Goal: Find specific page/section: Find specific page/section

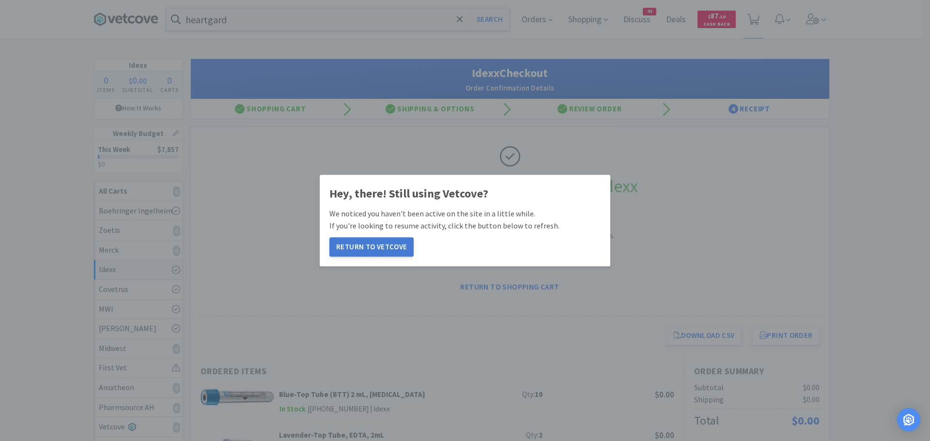
click at [362, 245] on button "Return to Vetcove" at bounding box center [372, 246] width 84 height 19
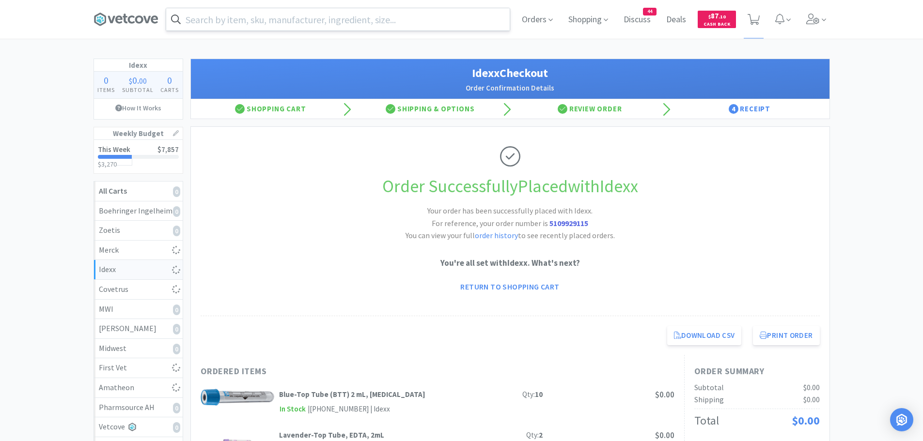
click at [329, 23] on input "text" at bounding box center [338, 19] width 344 height 22
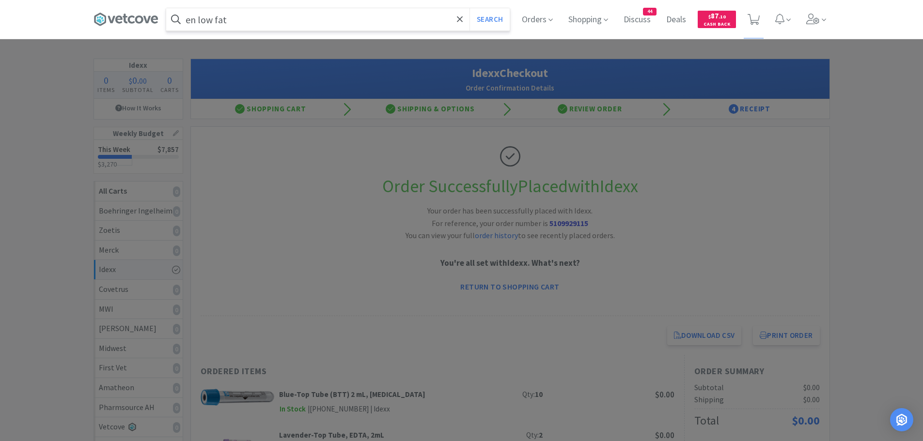
click at [470, 8] on button "Search" at bounding box center [490, 19] width 40 height 22
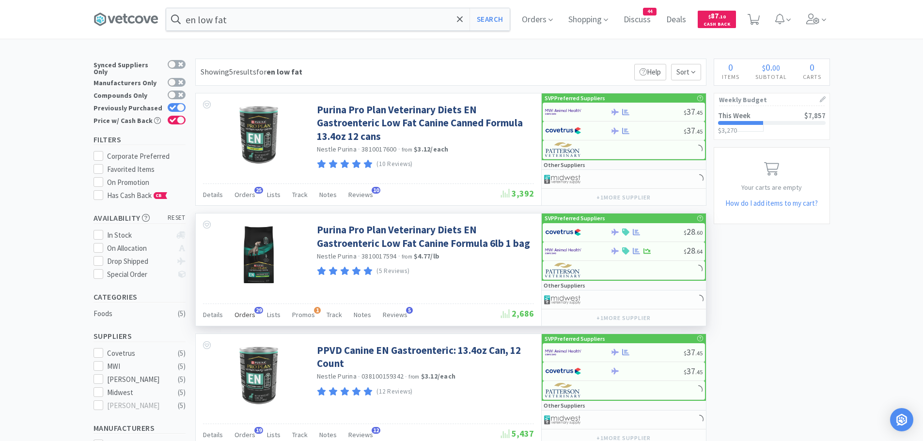
click at [252, 313] on span "Orders" at bounding box center [245, 315] width 21 height 9
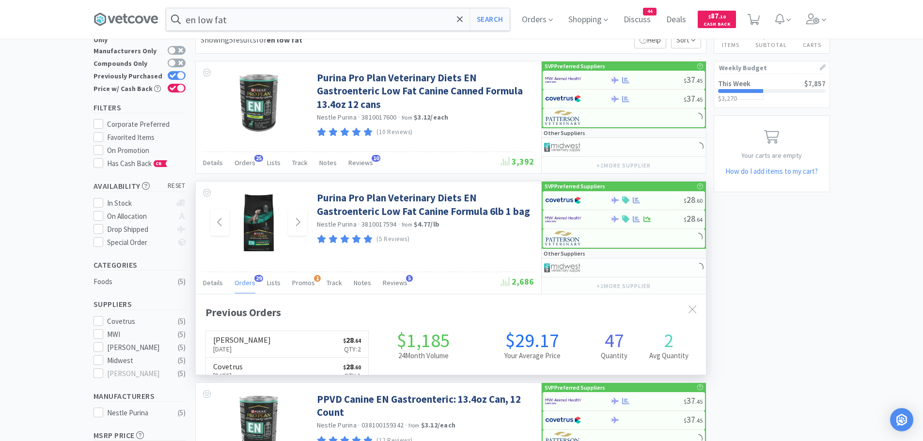
scroll to position [32, 0]
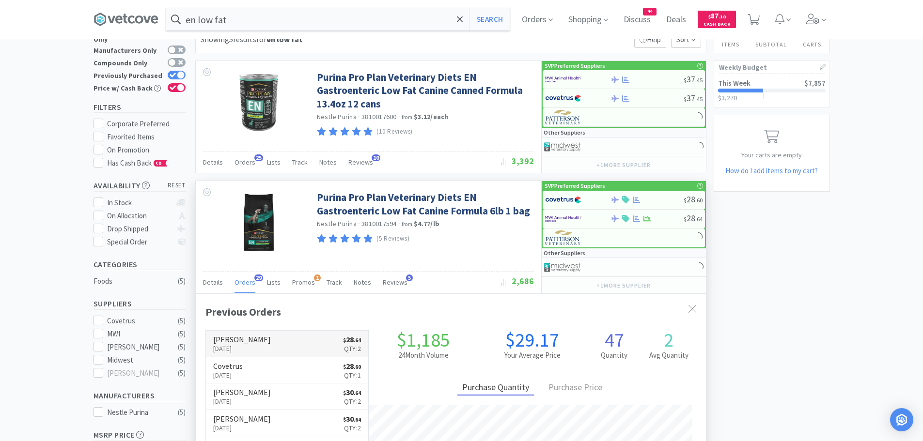
click at [291, 338] on link "Patterson Aug 18th, 2025 $ 28 . 64 Qty: 2" at bounding box center [287, 344] width 163 height 27
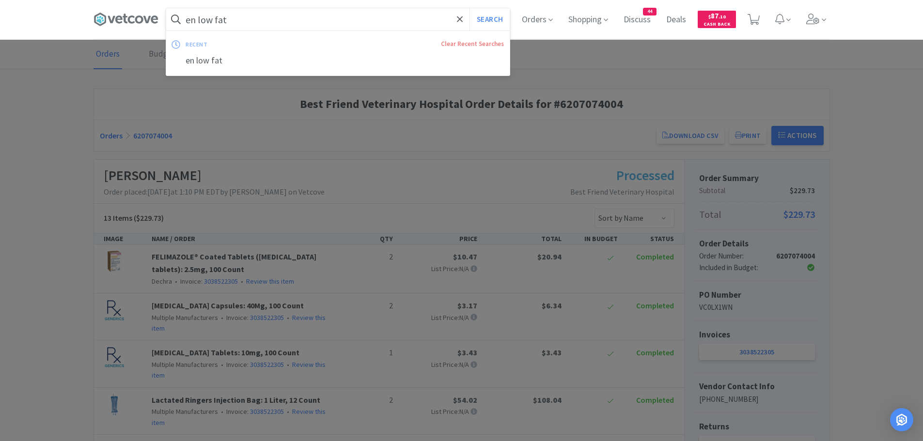
click at [237, 22] on input "en low fat" at bounding box center [338, 19] width 344 height 22
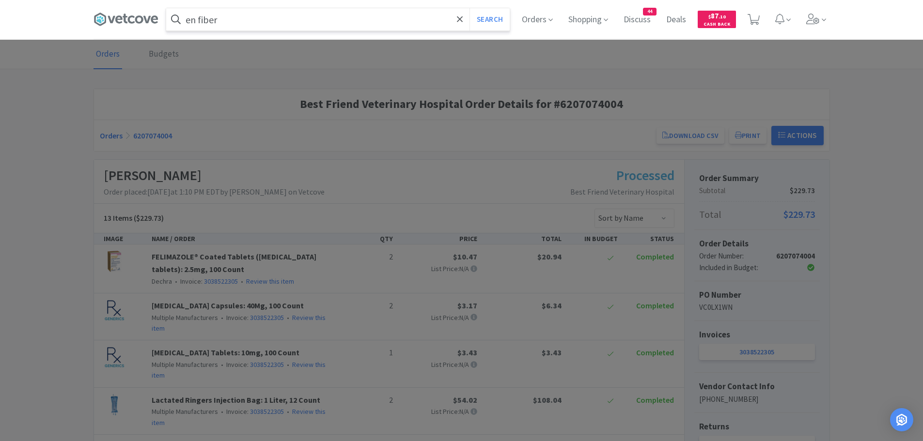
click at [470, 8] on button "Search" at bounding box center [490, 19] width 40 height 22
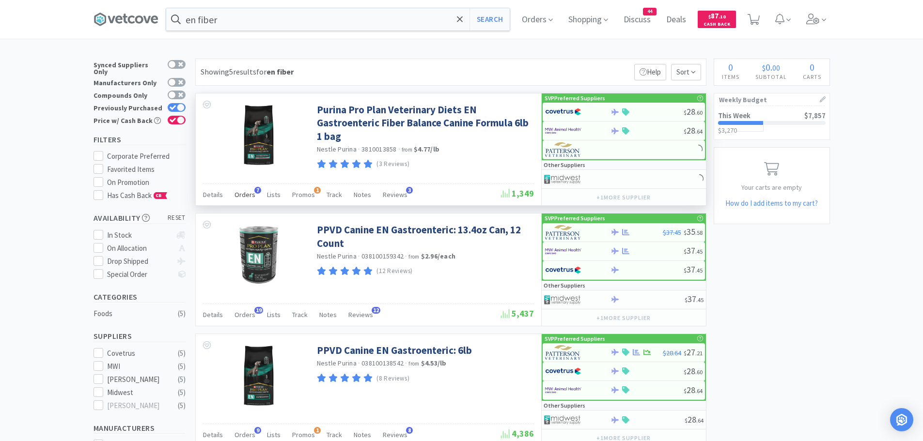
click at [250, 198] on span "Orders" at bounding box center [245, 194] width 21 height 9
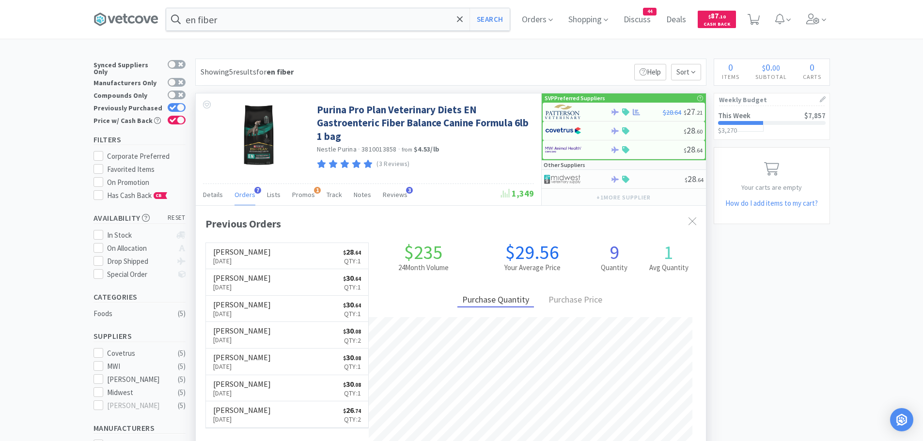
scroll to position [251, 510]
click at [229, 10] on input "en fiber" at bounding box center [338, 19] width 344 height 22
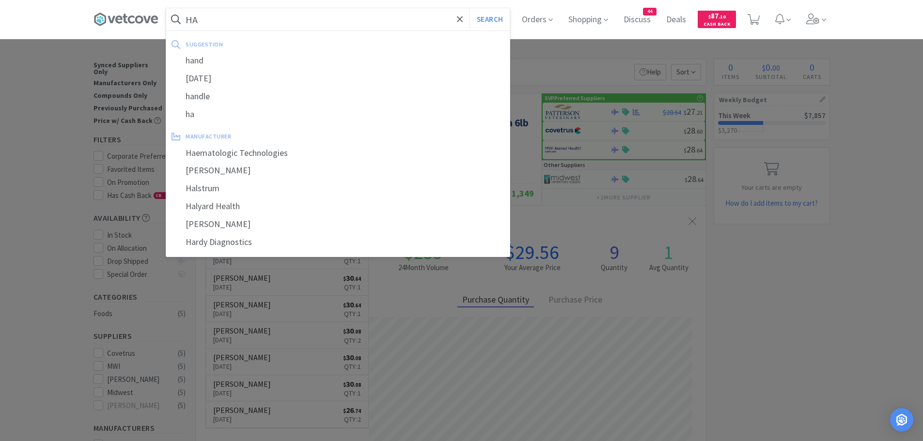
click at [470, 8] on button "Search" at bounding box center [490, 19] width 40 height 22
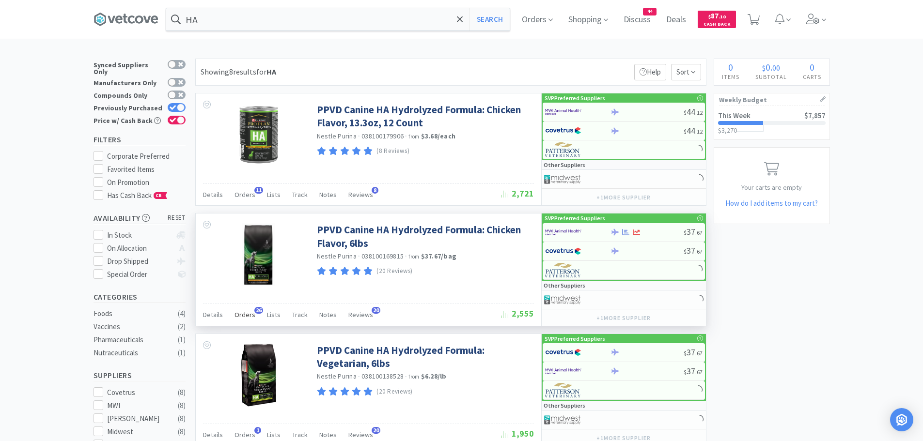
click at [243, 313] on span "Orders" at bounding box center [245, 315] width 21 height 9
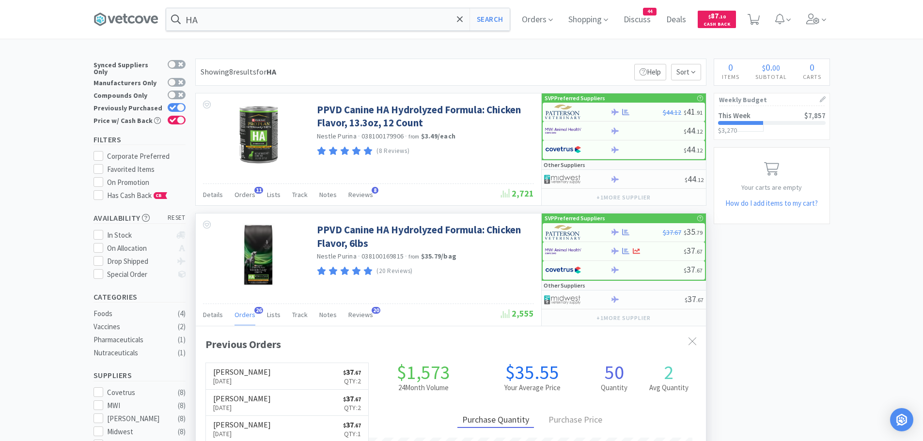
scroll to position [260, 510]
click at [254, 192] on span "11" at bounding box center [258, 190] width 9 height 7
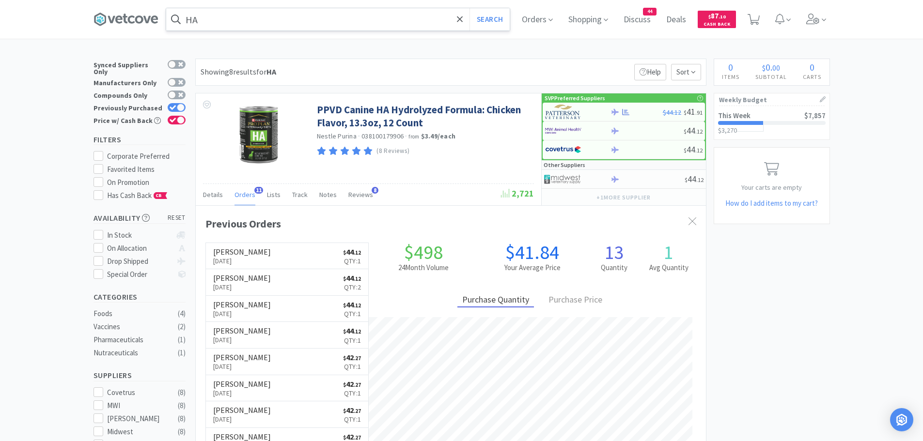
click at [210, 16] on input "HA" at bounding box center [338, 19] width 344 height 22
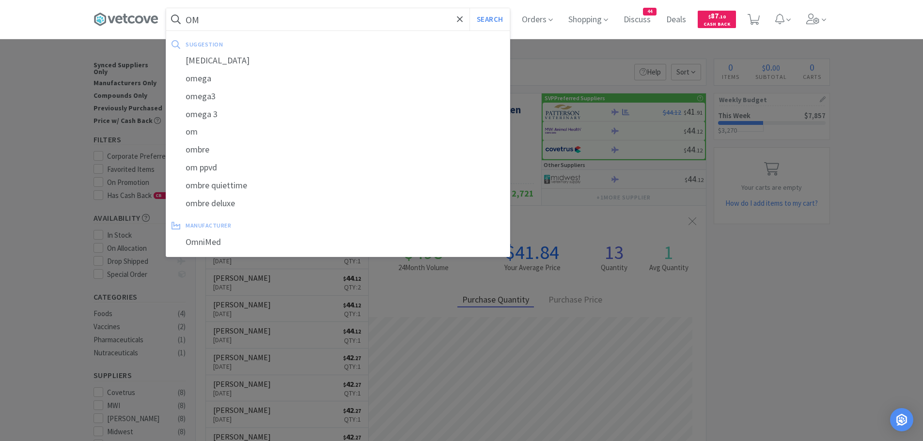
type input "OM"
click at [470, 8] on button "Search" at bounding box center [490, 19] width 40 height 22
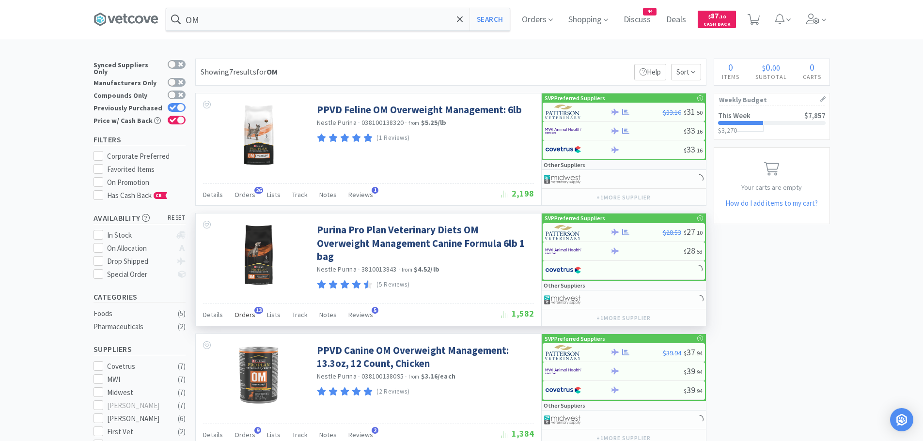
click at [249, 317] on span "Orders" at bounding box center [245, 315] width 21 height 9
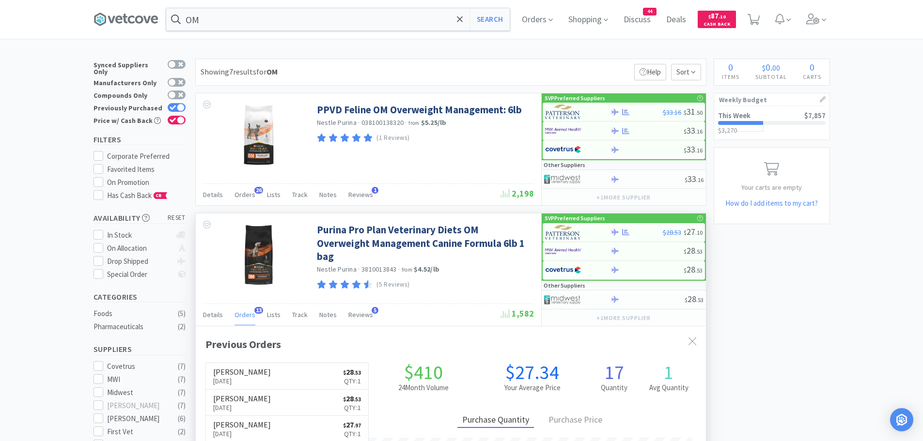
scroll to position [260, 510]
